Goal: Entertainment & Leisure: Consume media (video, audio)

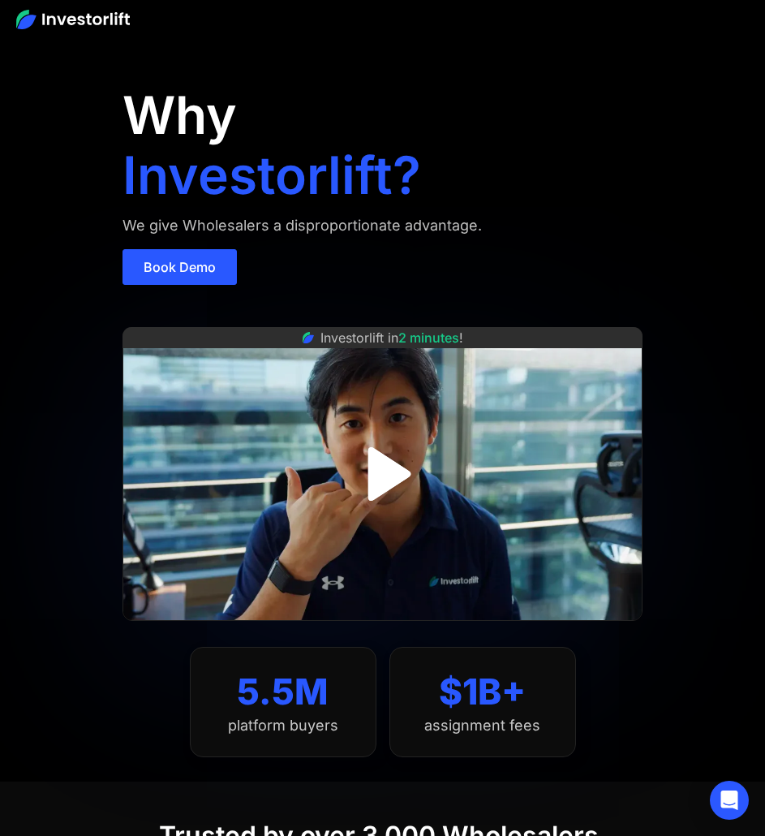
click at [393, 486] on img "open lightbox" at bounding box center [382, 473] width 97 height 97
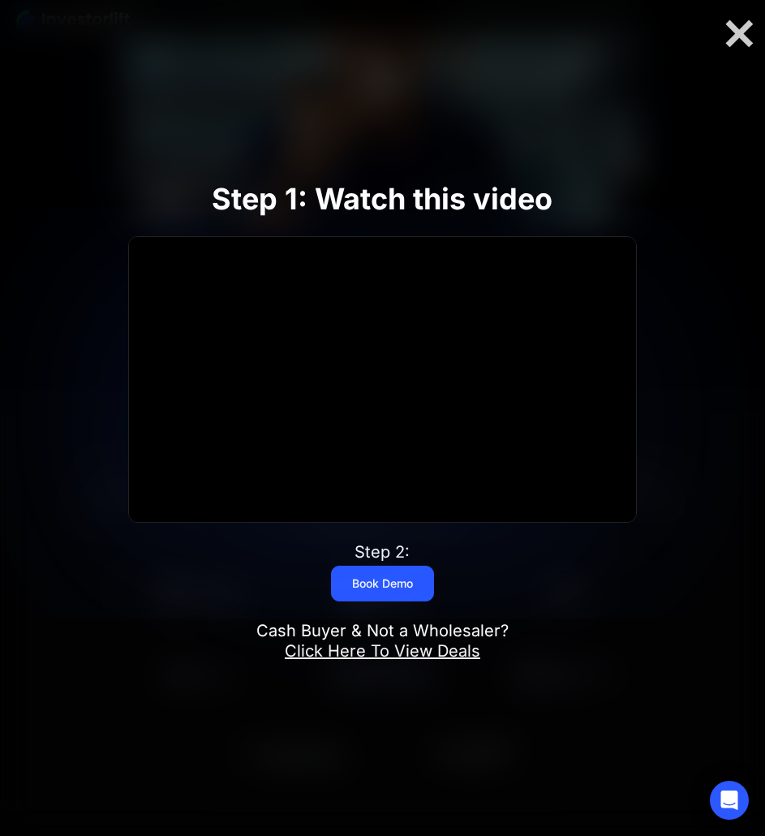
scroll to position [406, 0]
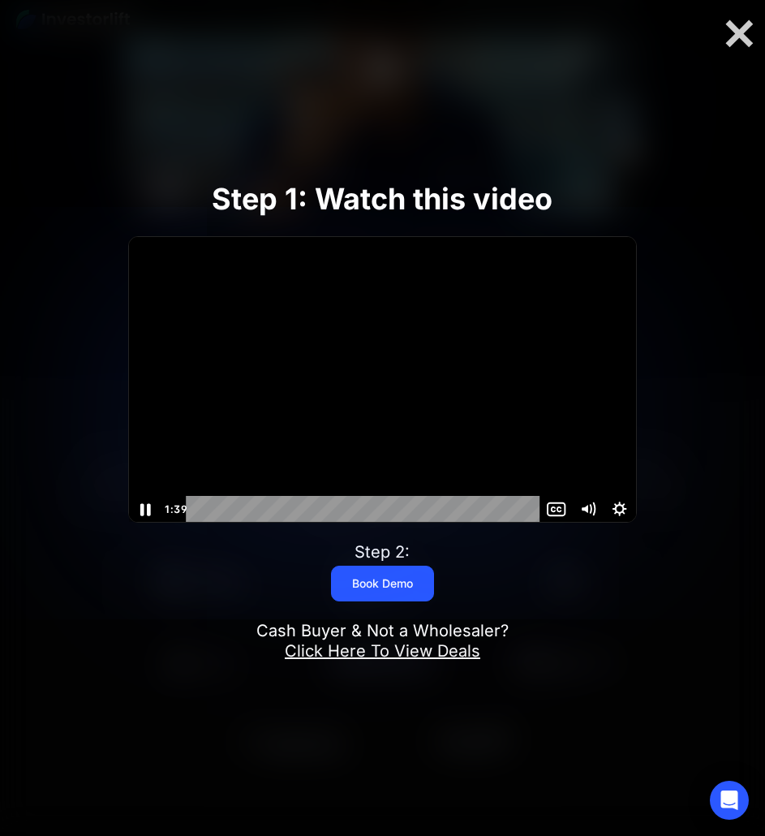
click at [147, 510] on icon "Pause" at bounding box center [145, 509] width 11 height 12
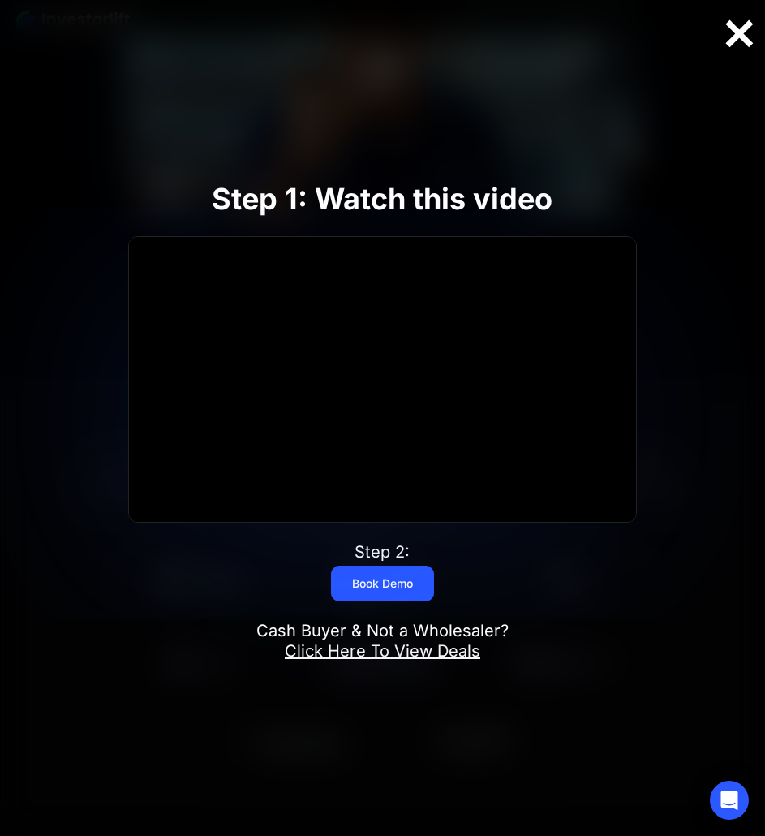
click at [736, 45] on div at bounding box center [739, 34] width 52 height 34
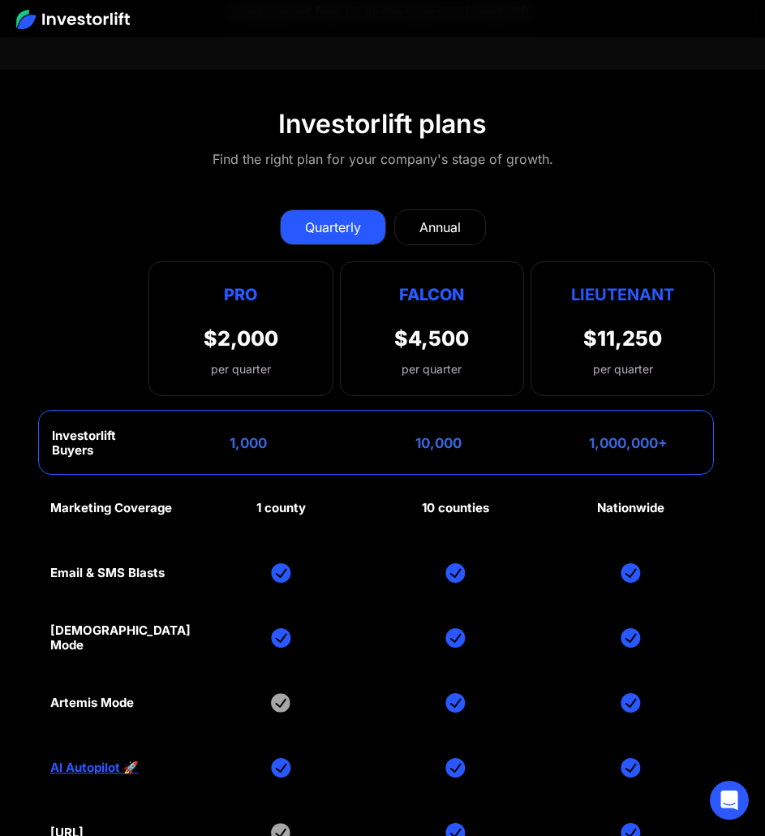
scroll to position [10062, 0]
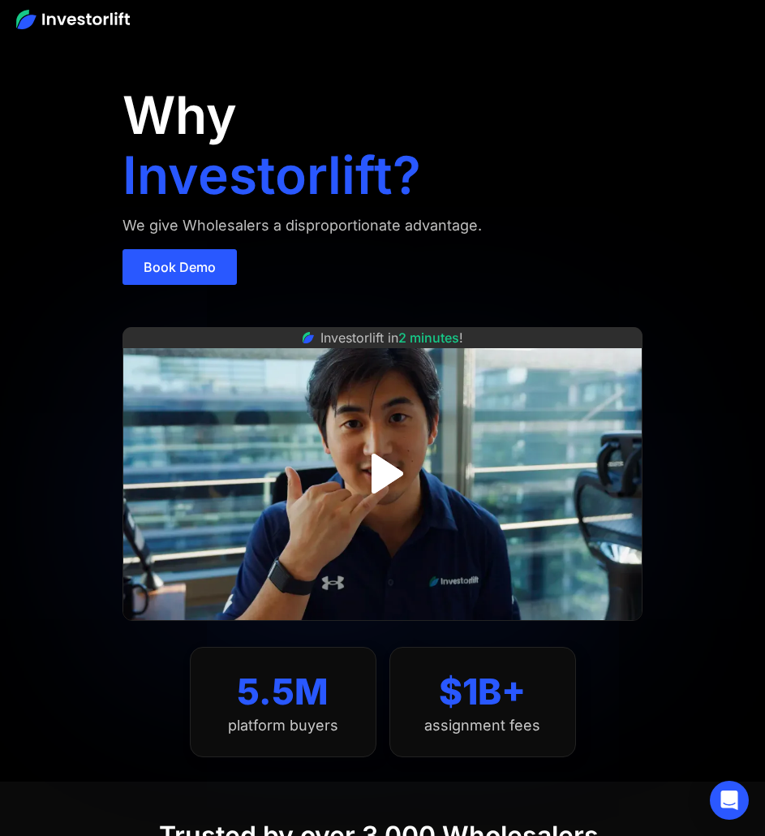
scroll to position [9177, 0]
